Goal: Transaction & Acquisition: Purchase product/service

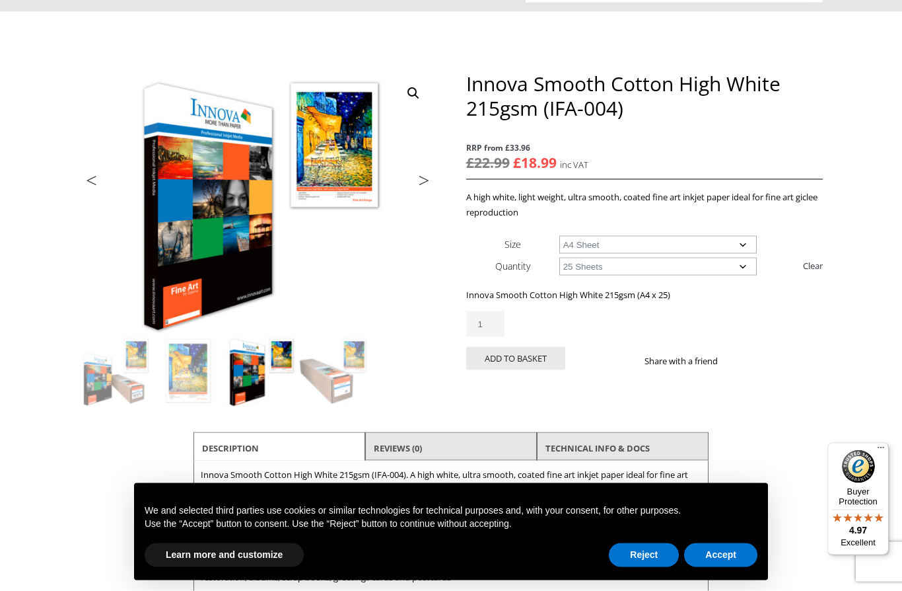
scroll to position [114, 0]
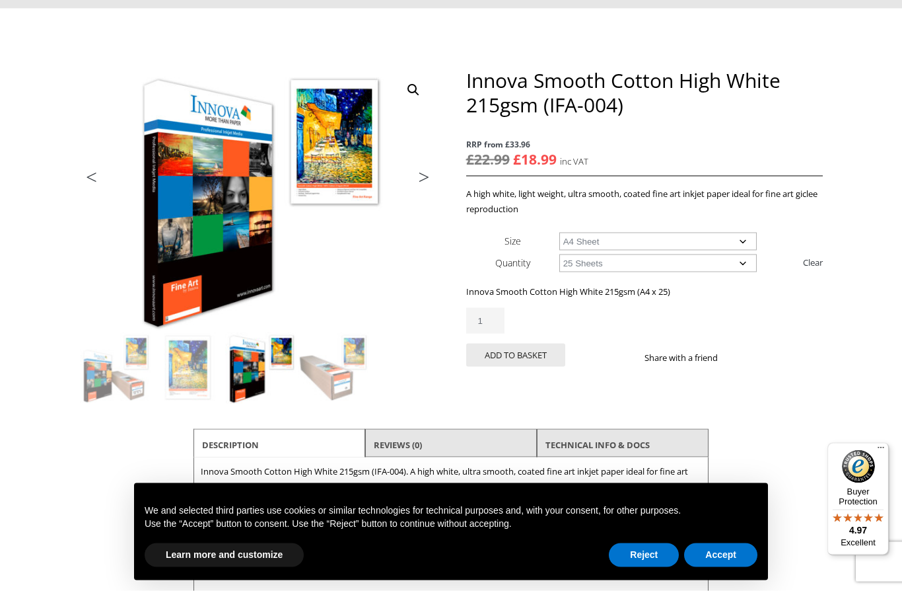
click at [748, 260] on select "Choose an option 25 Sheets" at bounding box center [658, 263] width 198 height 18
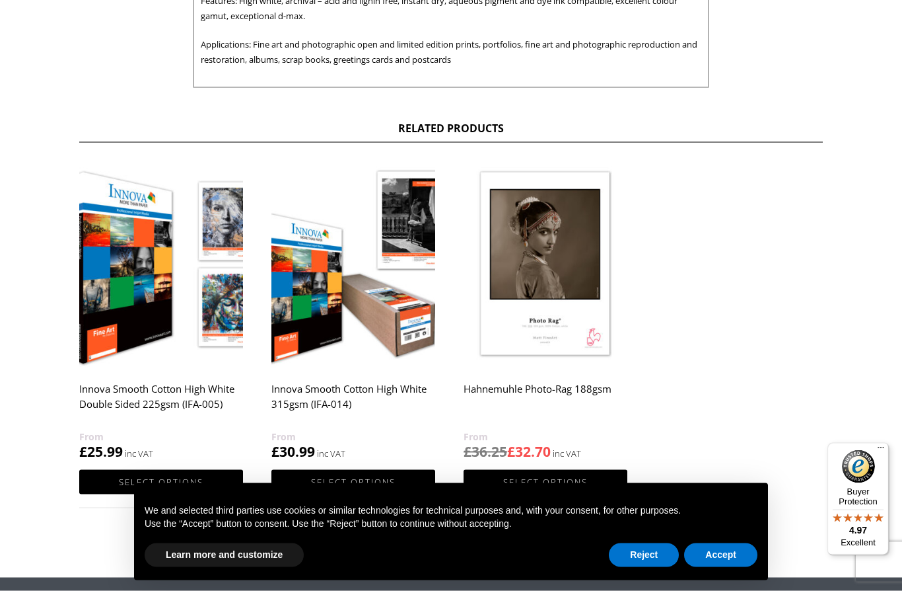
scroll to position [629, 0]
click at [161, 394] on h2 "Innova Smooth Cotton High White Double Sided 225gsm (IFA-005)" at bounding box center [161, 401] width 164 height 53
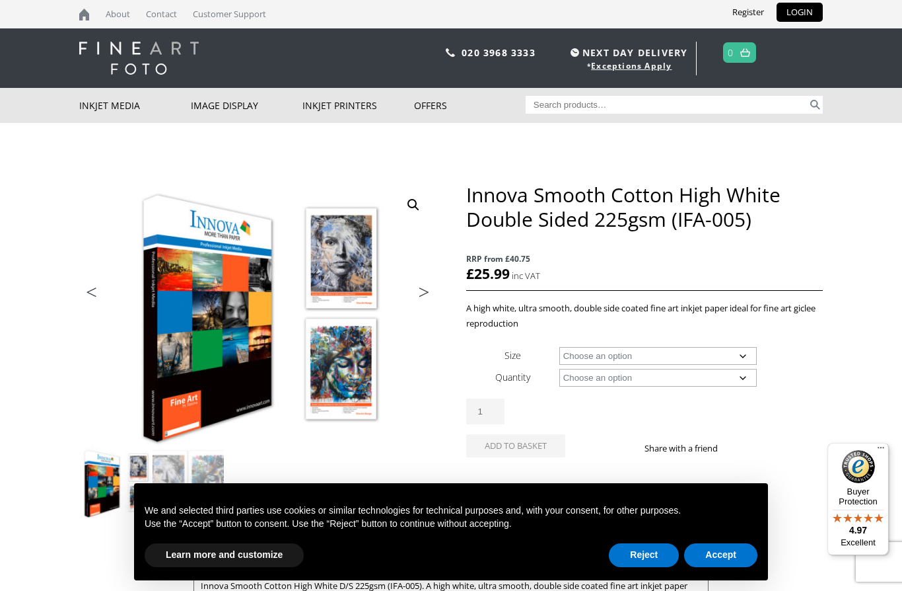
click at [748, 351] on select "Choose an option A4 Sheet A3 Sheet A3+ Sheet A2 Sheet" at bounding box center [658, 356] width 198 height 18
select select "a4-sheet"
click at [744, 377] on select "Choose an option 25 Sheets" at bounding box center [658, 378] width 198 height 18
select select "25-sheets"
select select "a4-sheet"
